Goal: Transaction & Acquisition: Purchase product/service

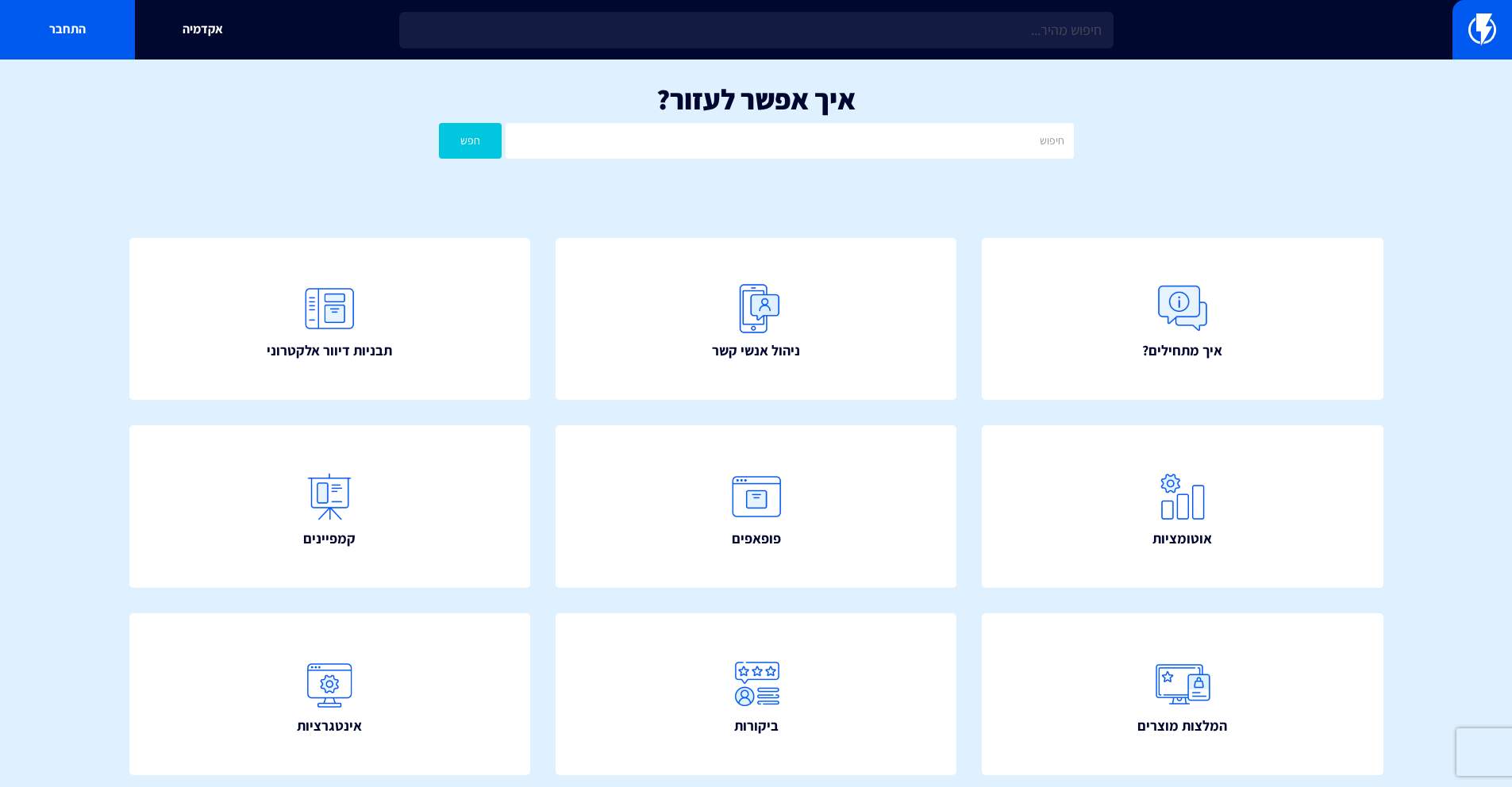
scroll to position [20, 0]
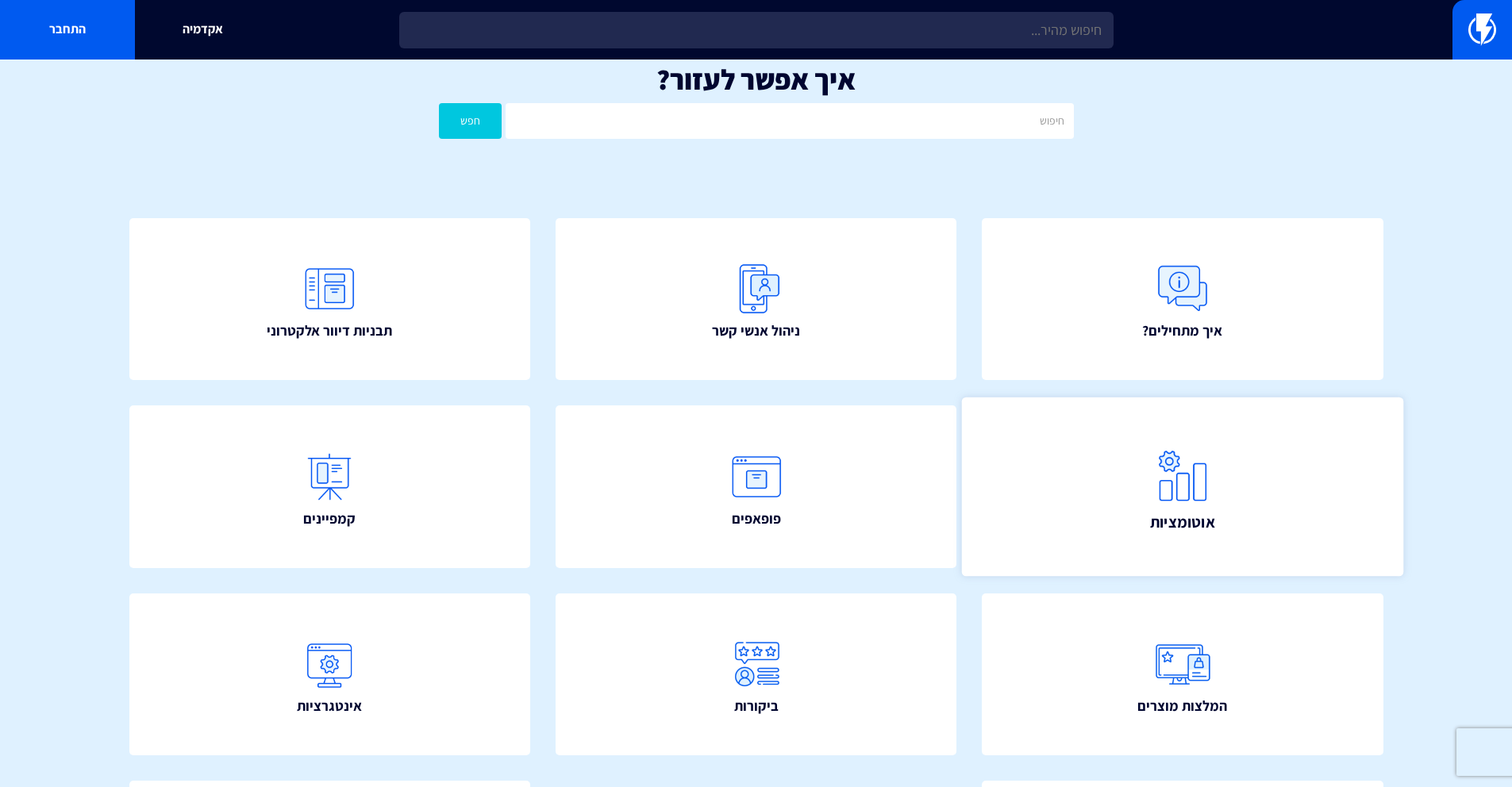
click at [1168, 464] on img at bounding box center [1183, 476] width 70 height 70
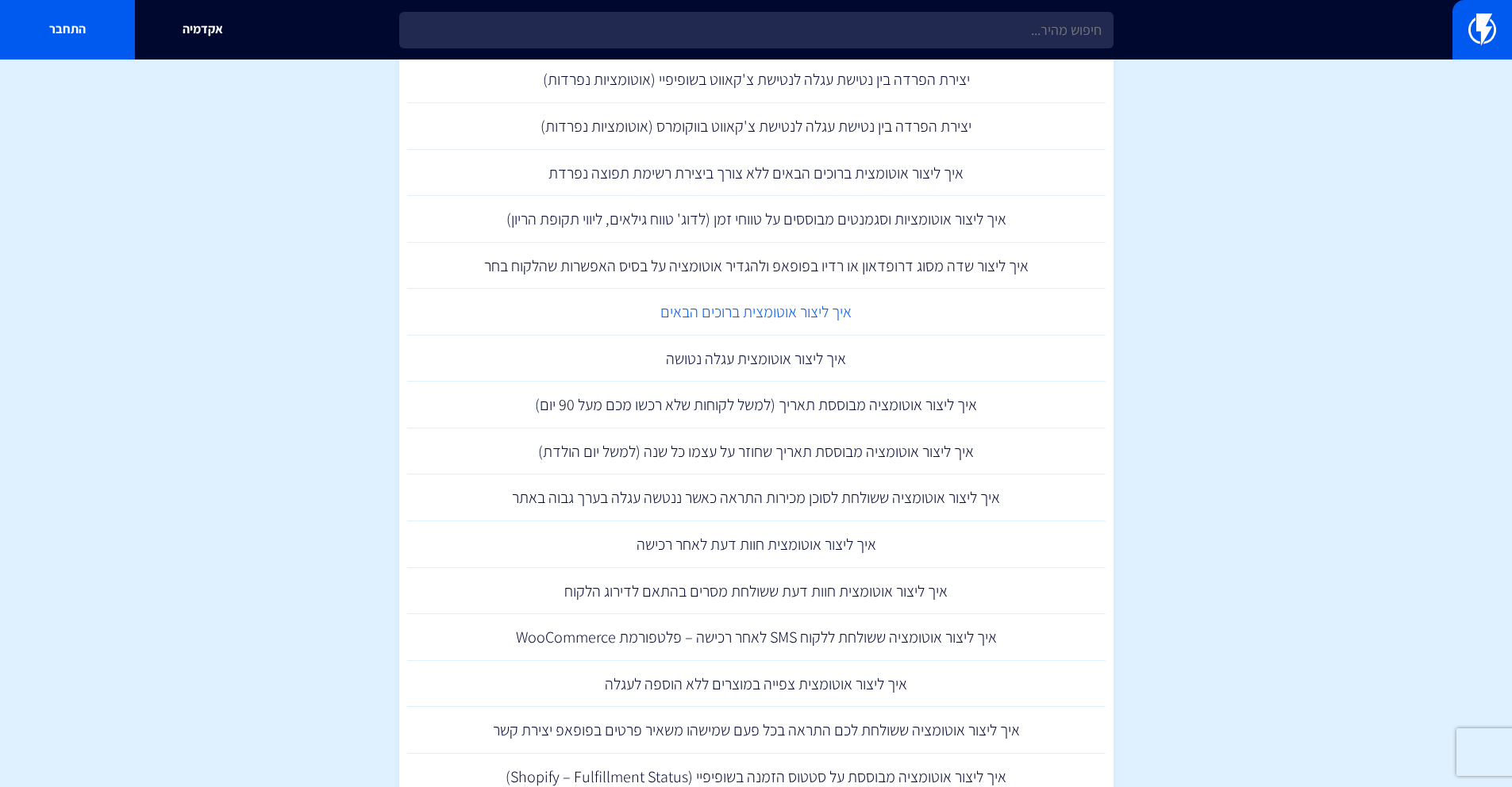
scroll to position [1523, 0]
click at [870, 410] on link "איך ליצור אוטומציה מבוססת תאריך (למשל לקוחות שלא רכשו מכם מעל 90 יום)" at bounding box center [756, 402] width 698 height 47
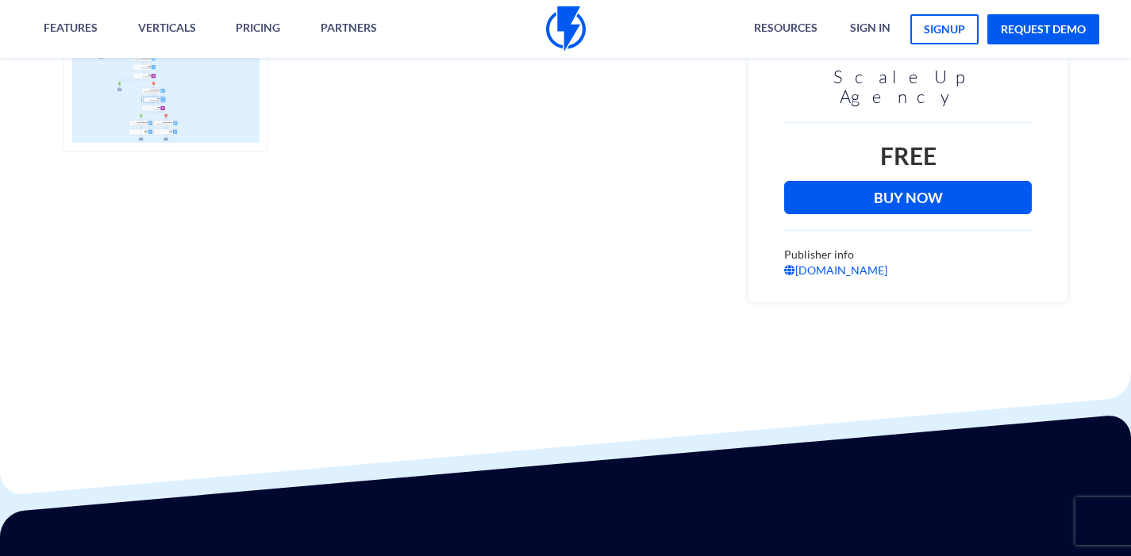
click at [891, 187] on link "Buy Now" at bounding box center [908, 197] width 248 height 33
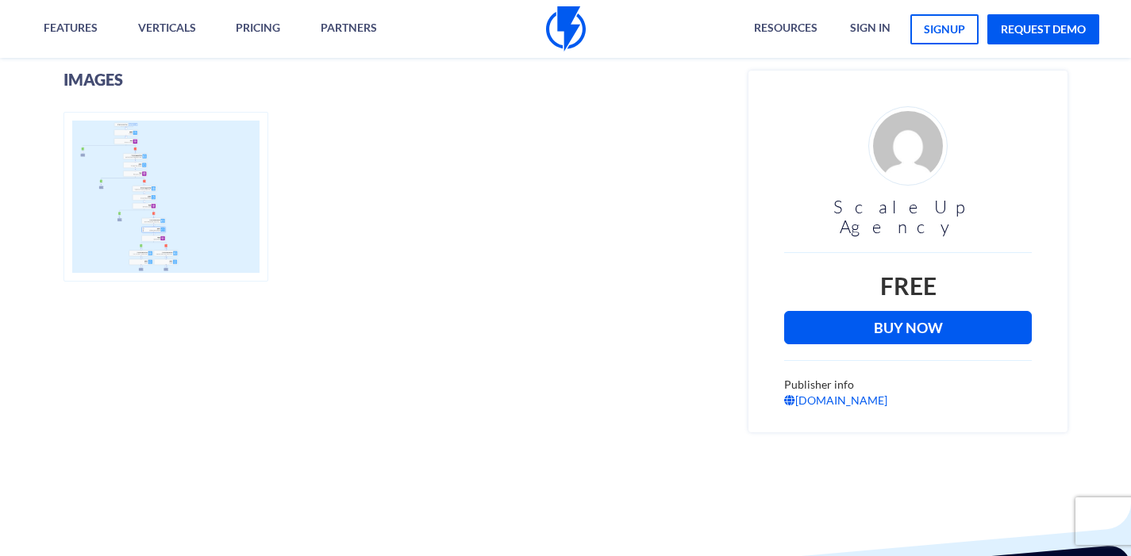
scroll to position [394, 0]
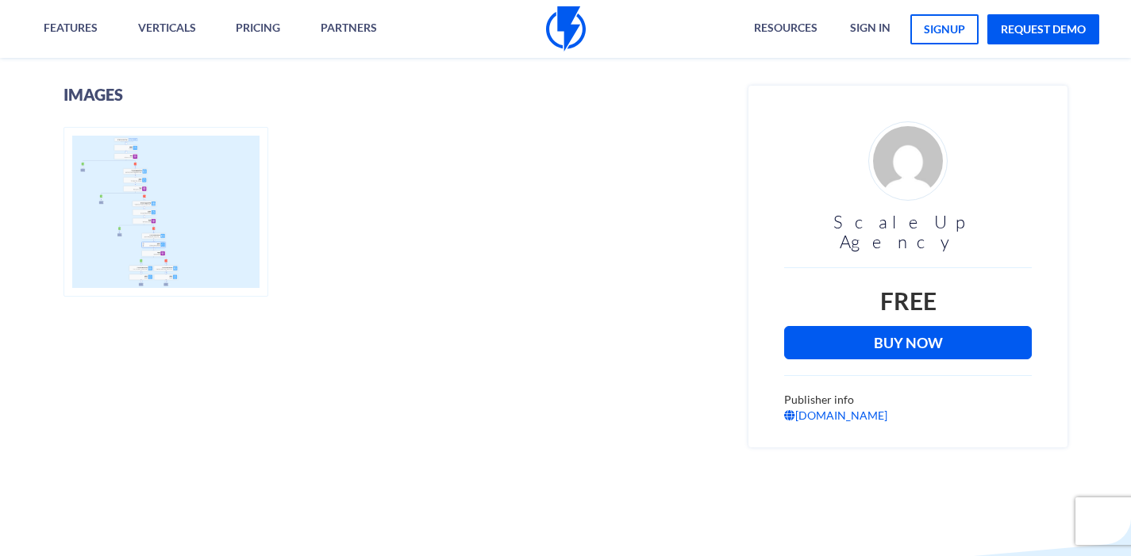
click at [904, 326] on link "Buy Now" at bounding box center [908, 342] width 248 height 33
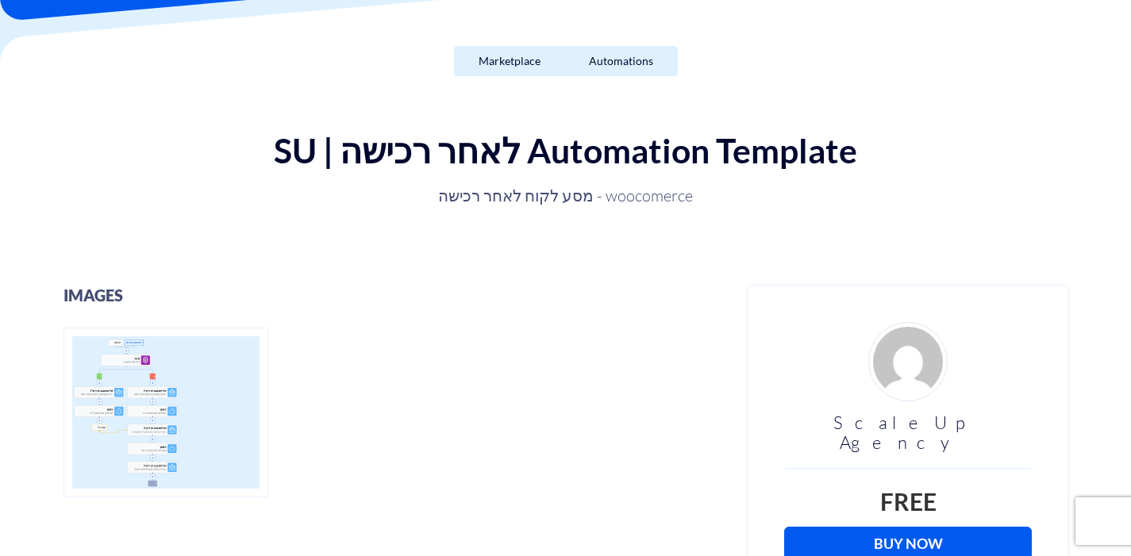
scroll to position [334, 0]
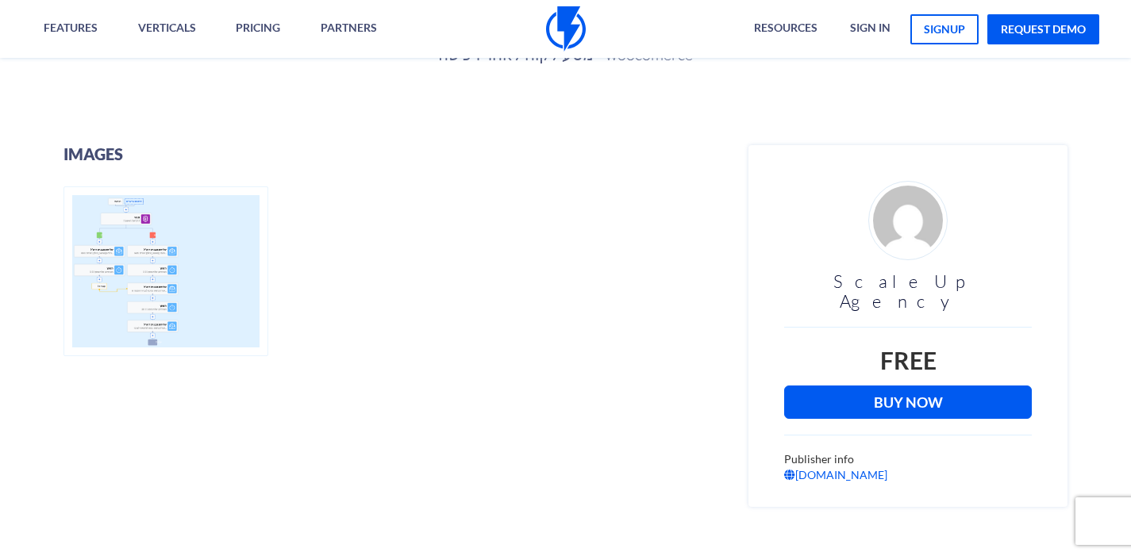
click at [818, 386] on link "Buy Now" at bounding box center [908, 402] width 248 height 33
